Goal: Information Seeking & Learning: Learn about a topic

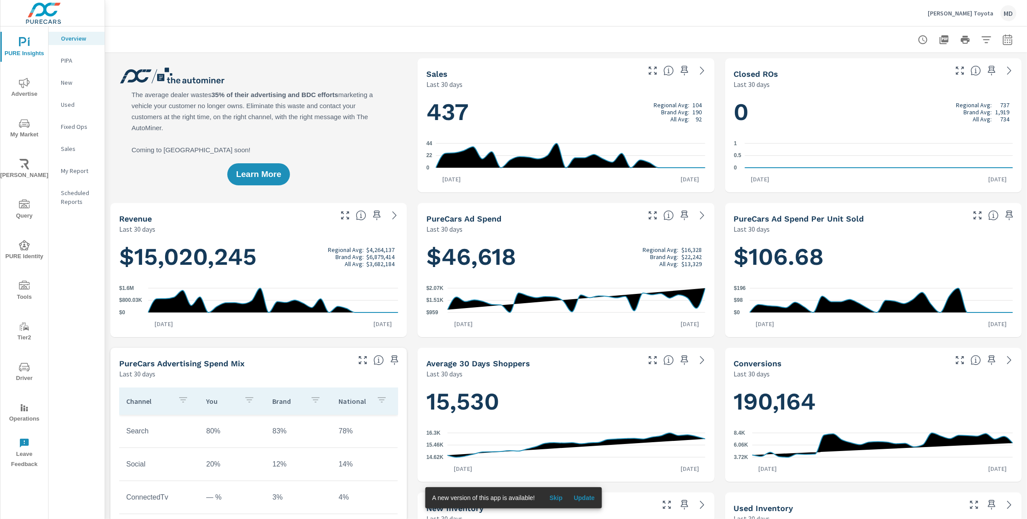
click at [70, 62] on p "PIPA" at bounding box center [79, 60] width 37 height 9
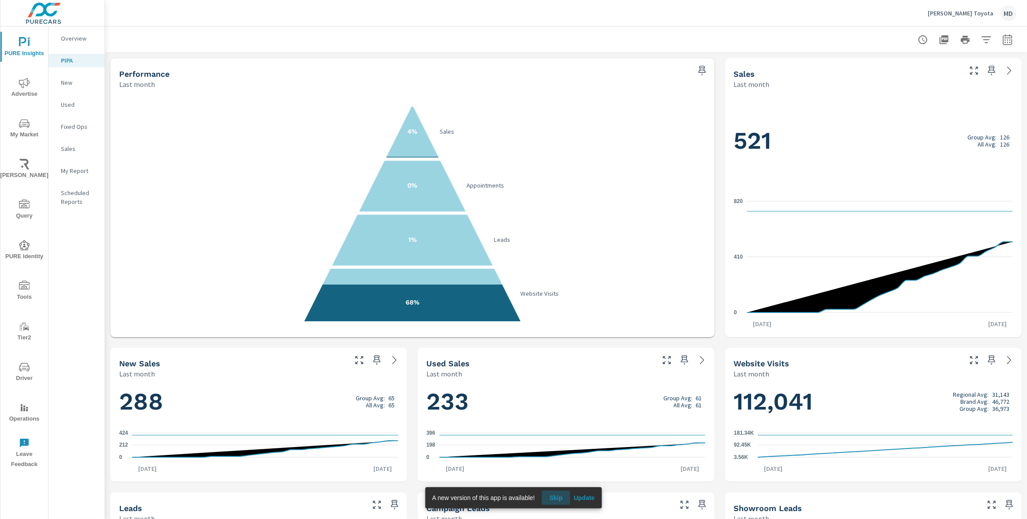
click at [553, 498] on span "Skip" at bounding box center [555, 498] width 21 height 8
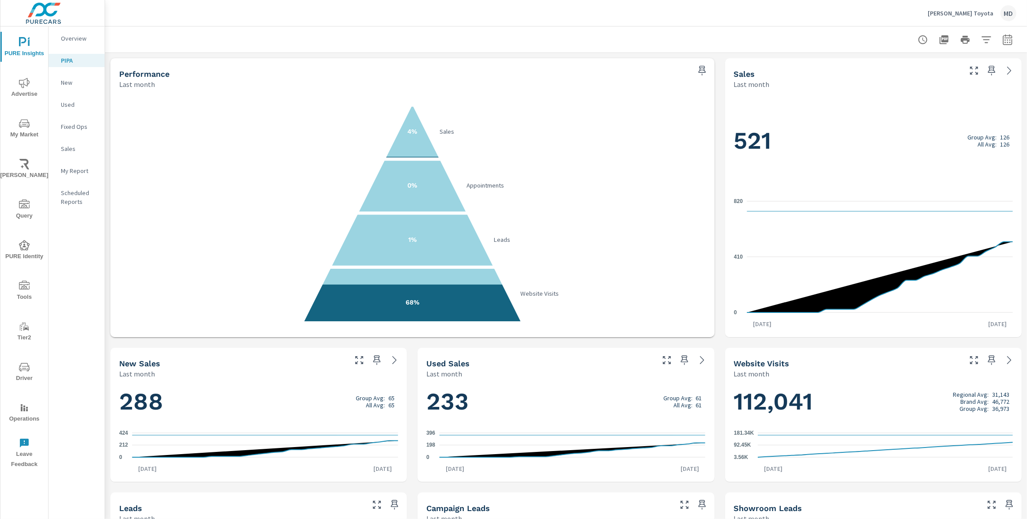
click at [732, 22] on div "[PERSON_NAME] Toyota MD" at bounding box center [566, 13] width 901 height 26
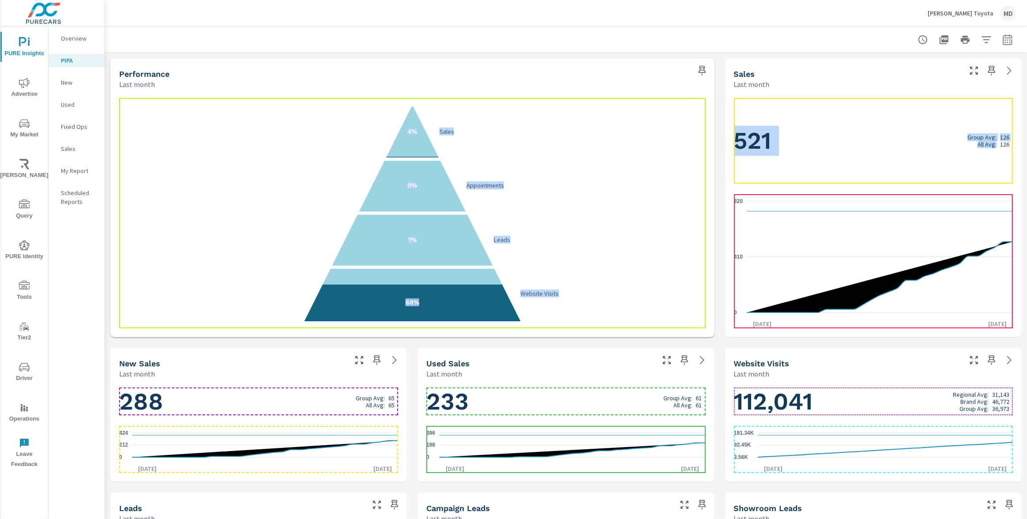
click at [799, 159] on div "521 Group Avg: 126 All Avg: 126" at bounding box center [873, 141] width 279 height 86
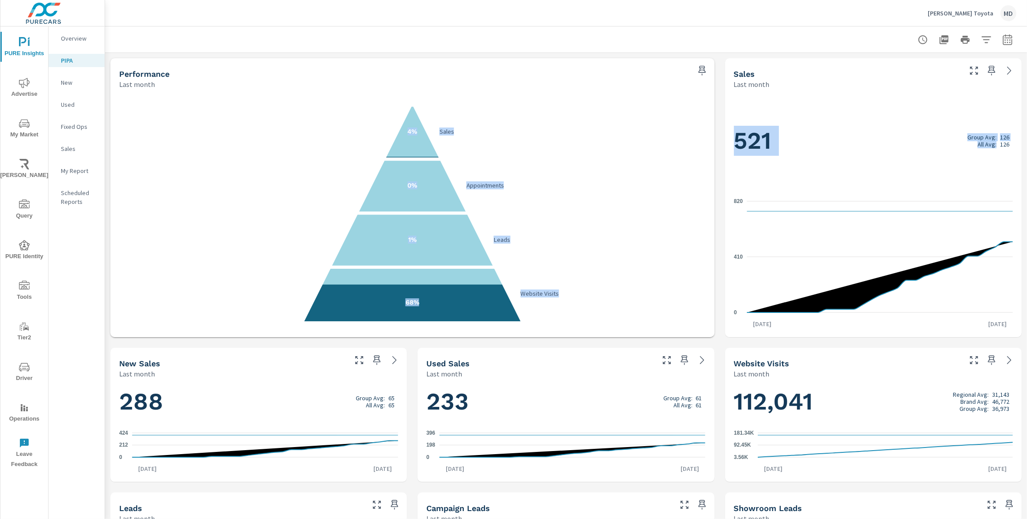
click at [718, 126] on div "Performance Last month 4% Sales 0% Appointments 1% Leads 68% Website Visits Sal…" at bounding box center [566, 487] width 922 height 868
